Goal: Book appointment/travel/reservation

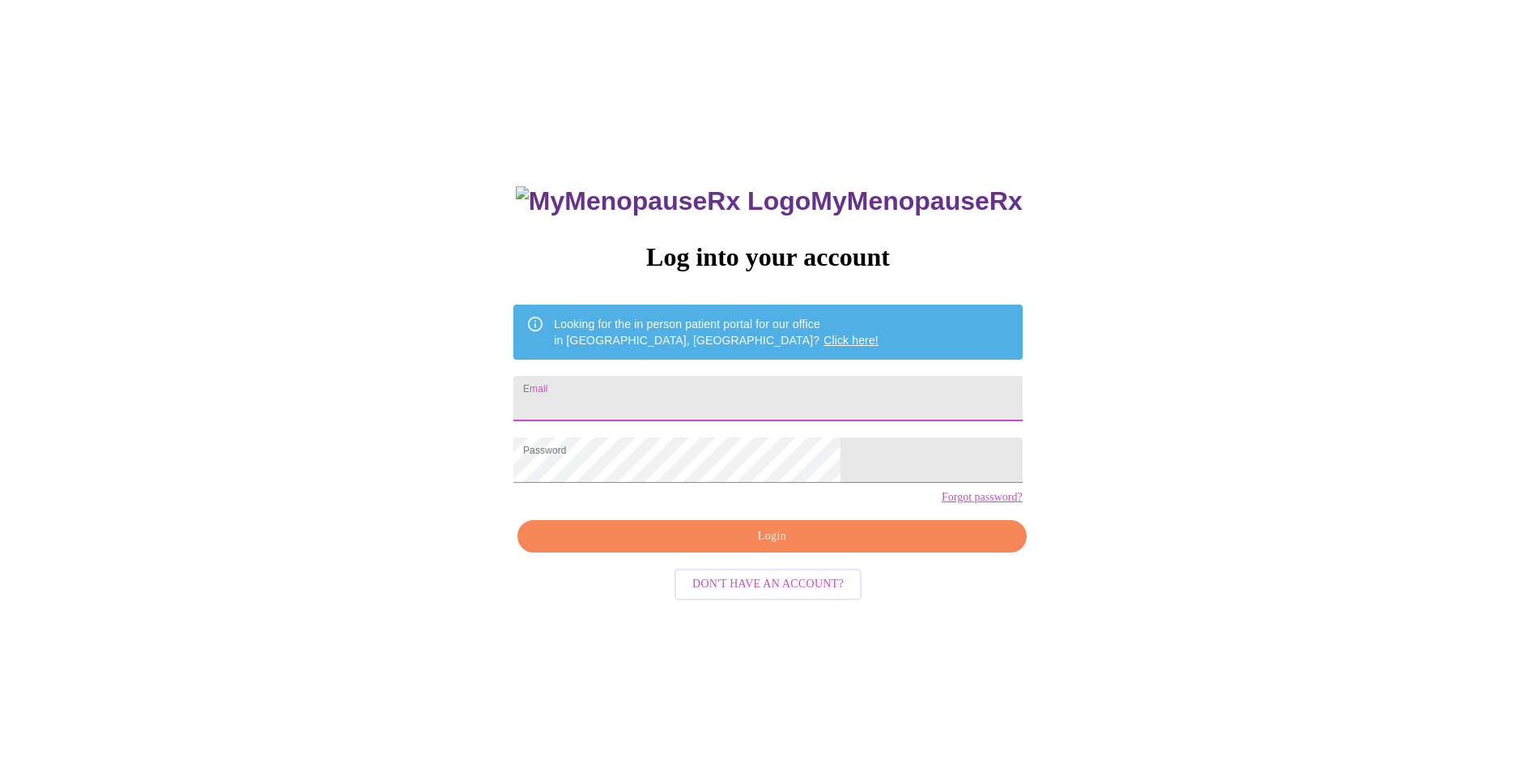
click at [787, 386] on input "Email" at bounding box center [767, 398] width 508 height 45
type input "[EMAIL_ADDRESS][DOMAIN_NAME]"
click at [784, 546] on span "Login" at bounding box center [771, 536] width 471 height 20
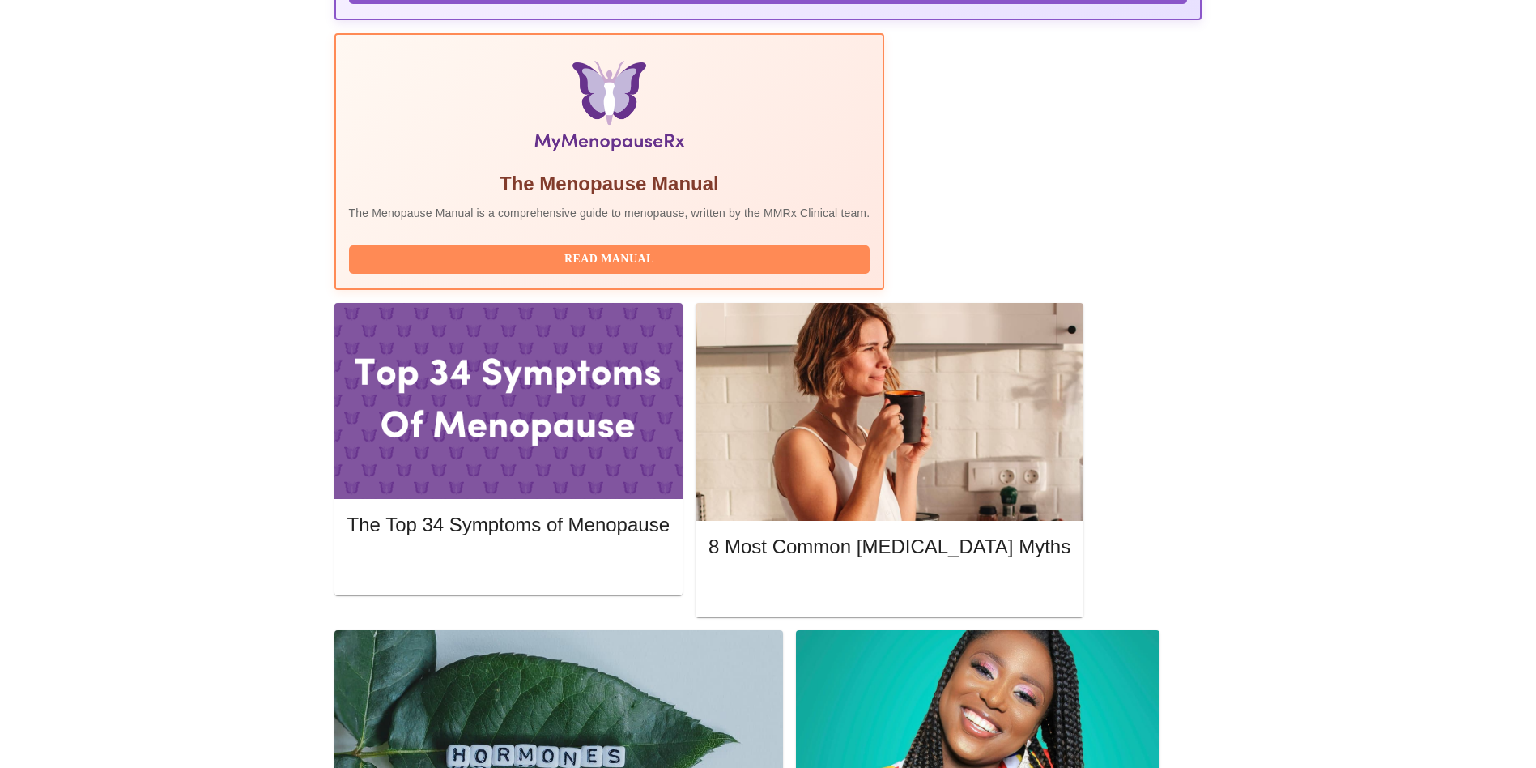
scroll to position [492, 0]
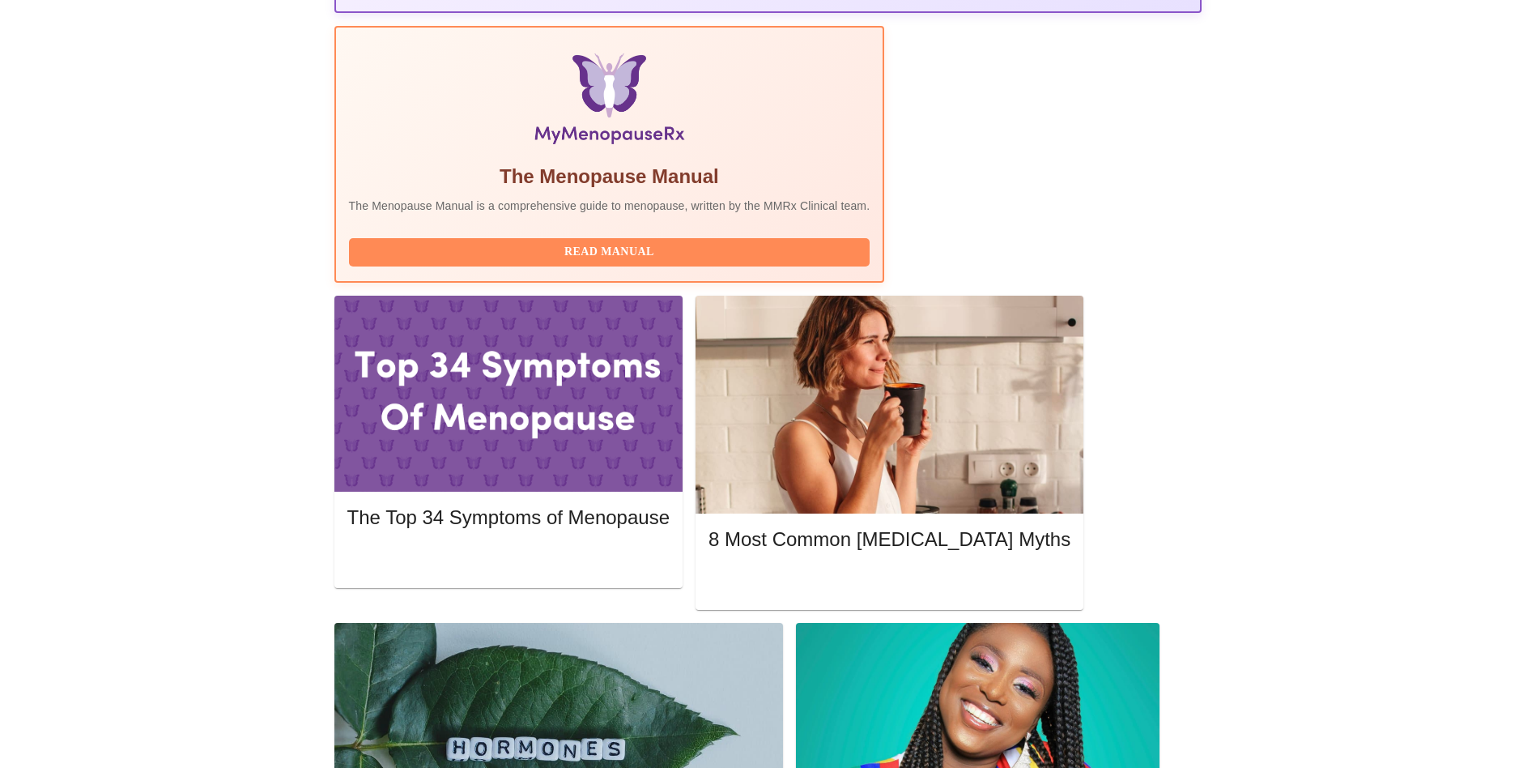
drag, startPoint x: 1038, startPoint y: 455, endPoint x: 1171, endPoint y: 440, distance: 133.6
